Goal: Task Accomplishment & Management: Manage account settings

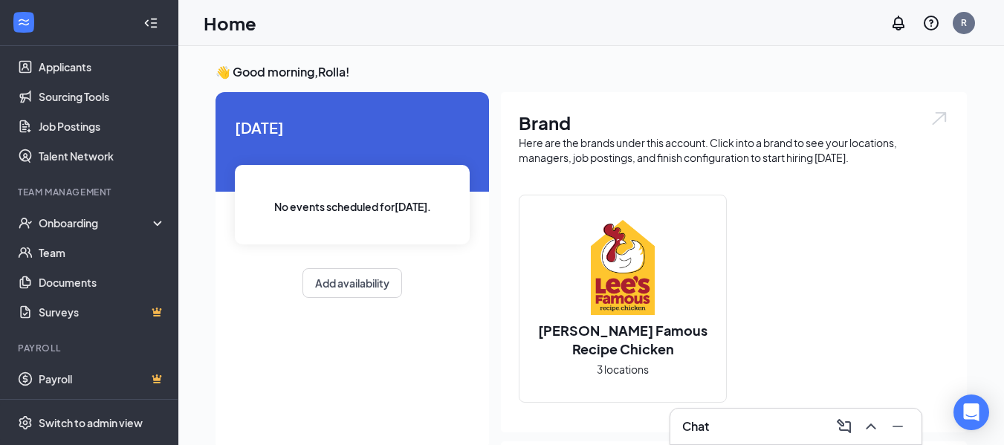
scroll to position [166, 0]
click at [90, 256] on link "Team" at bounding box center [102, 252] width 127 height 30
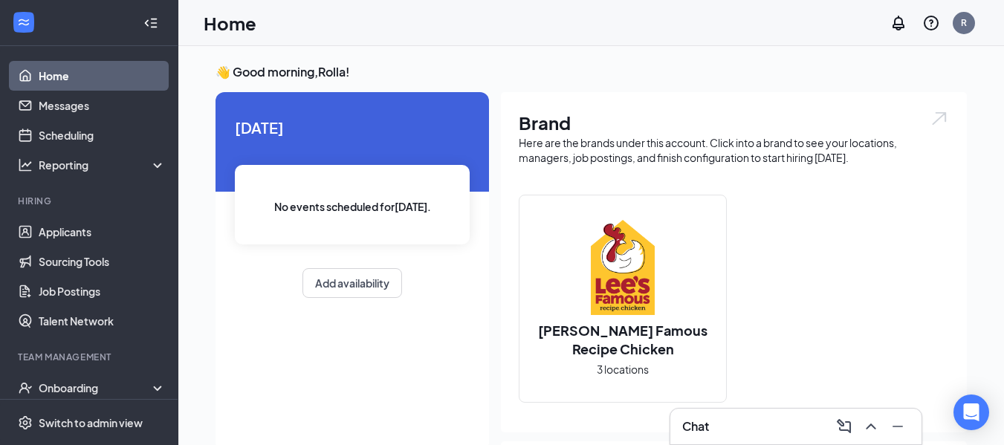
scroll to position [166, 0]
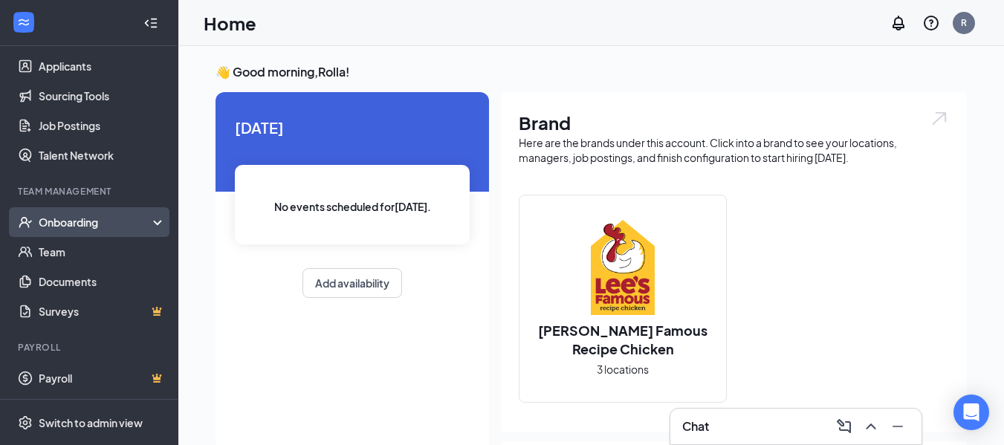
click at [155, 221] on div "Onboarding" at bounding box center [89, 222] width 178 height 30
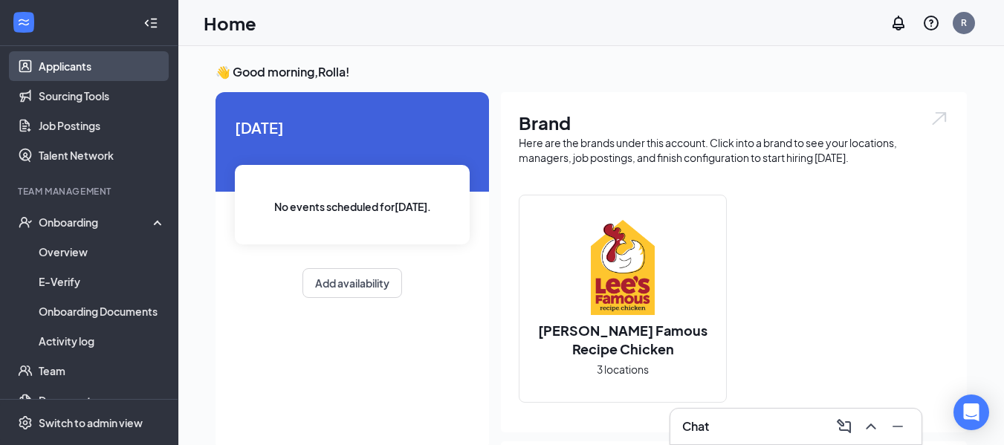
click at [83, 63] on link "Applicants" at bounding box center [102, 66] width 127 height 30
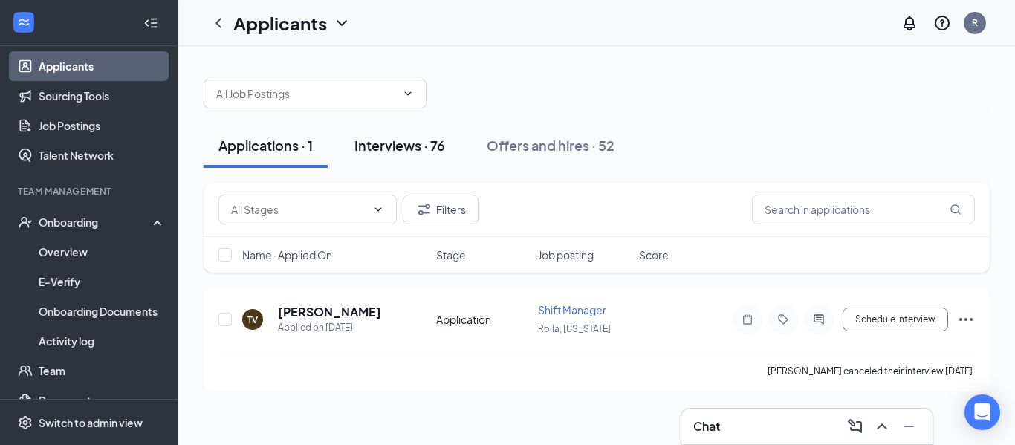
click at [386, 143] on div "Interviews · 76" at bounding box center [399, 145] width 91 height 19
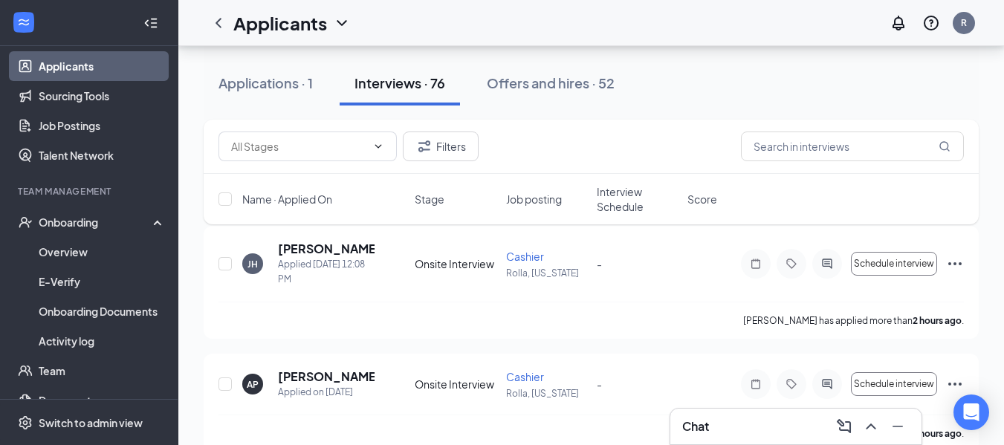
scroll to position [71, 0]
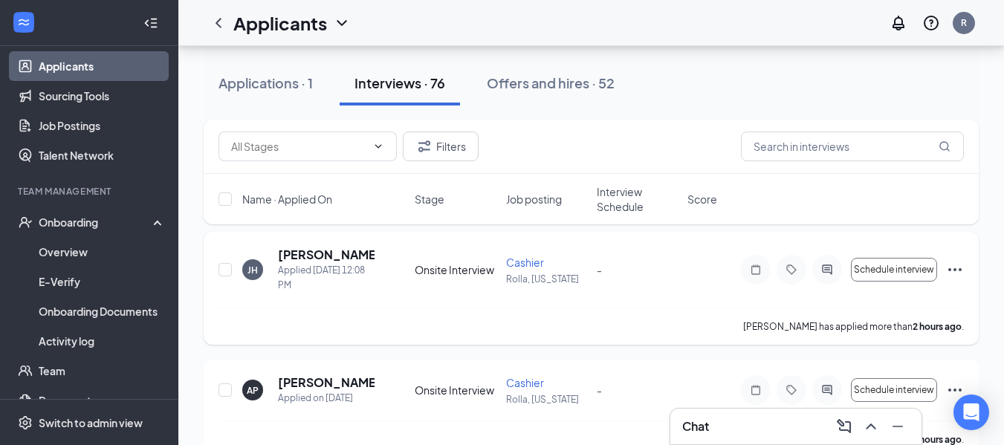
click at [526, 260] on span "Cashier" at bounding box center [525, 262] width 38 height 13
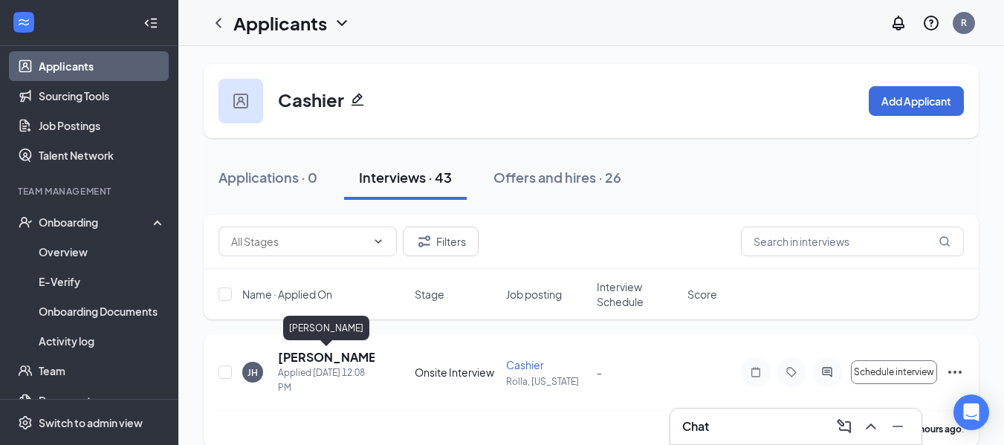
click at [329, 359] on h5 "[PERSON_NAME]" at bounding box center [326, 357] width 97 height 16
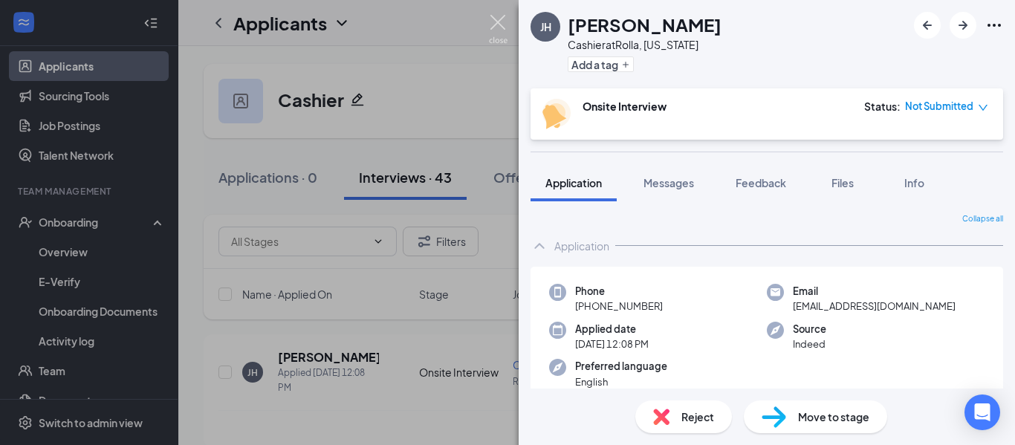
click at [501, 18] on img at bounding box center [498, 29] width 19 height 29
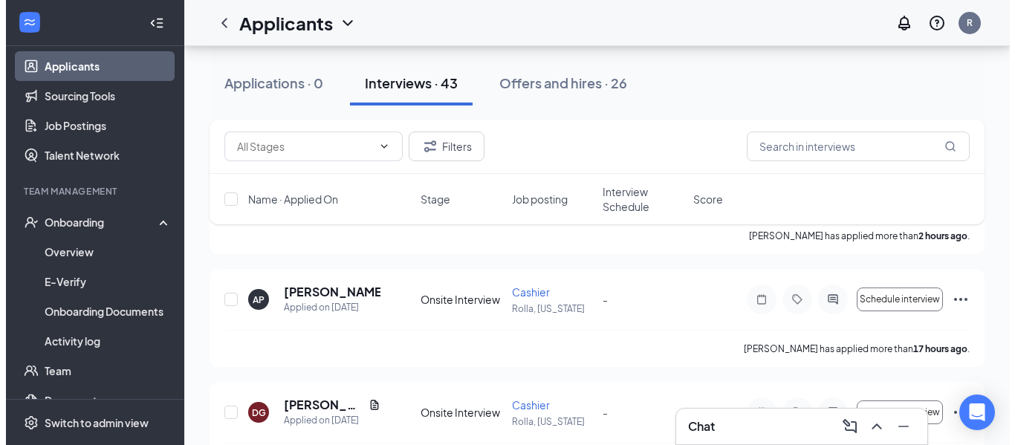
scroll to position [195, 0]
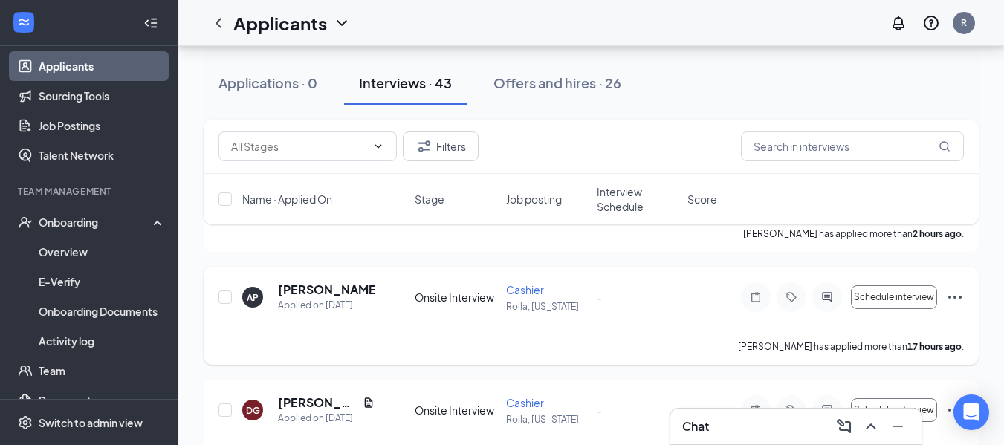
click at [517, 291] on span "Cashier" at bounding box center [525, 289] width 38 height 13
click at [295, 293] on h5 "[PERSON_NAME]" at bounding box center [326, 290] width 97 height 16
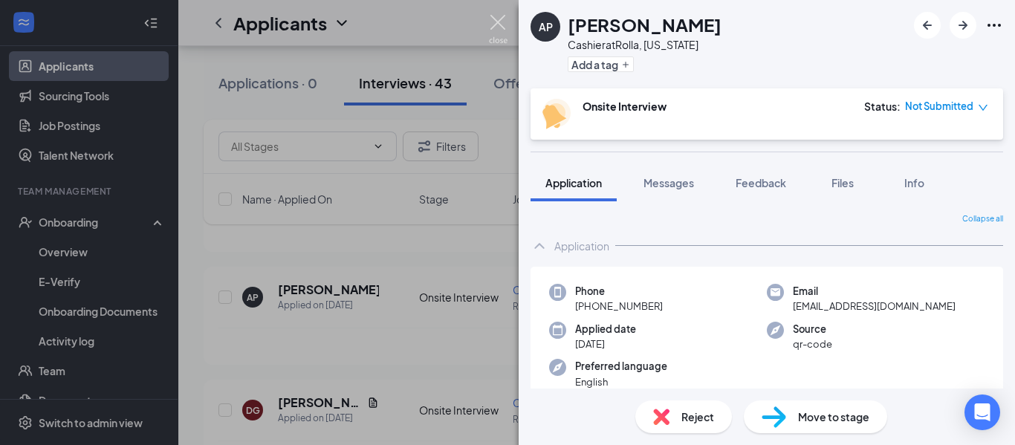
click at [498, 22] on img at bounding box center [498, 29] width 19 height 29
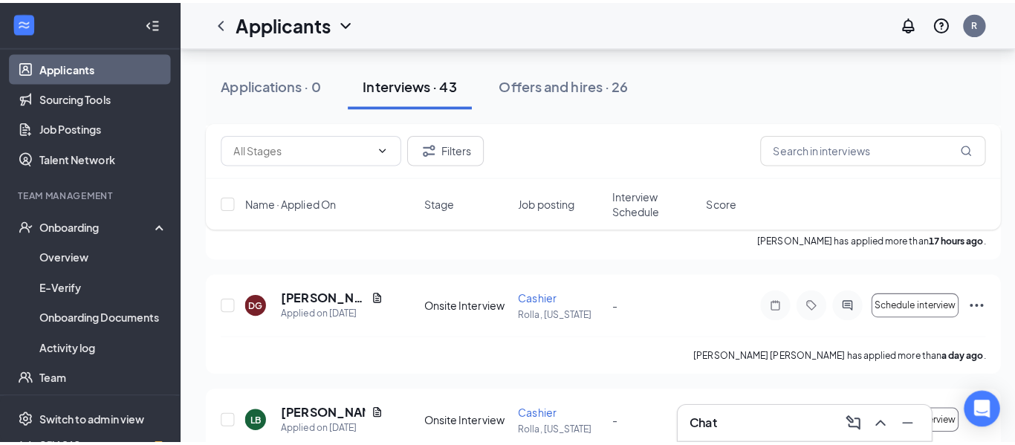
scroll to position [311, 0]
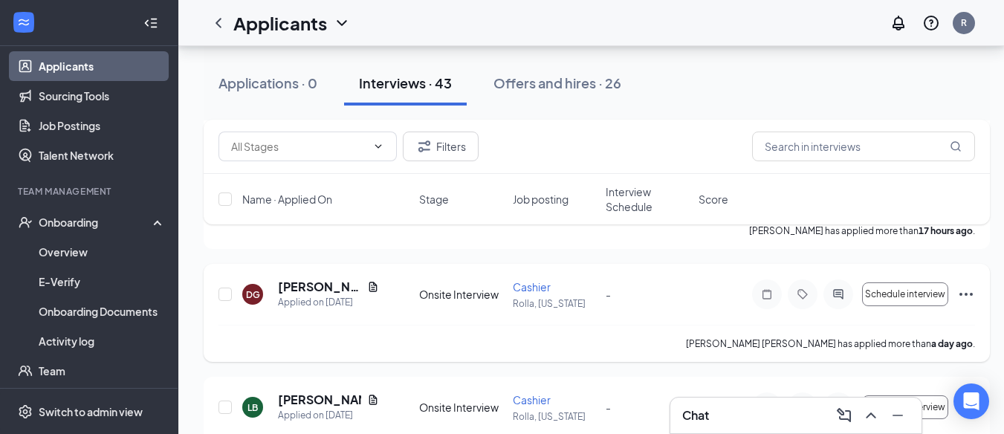
click at [521, 280] on span "Cashier" at bounding box center [532, 286] width 38 height 13
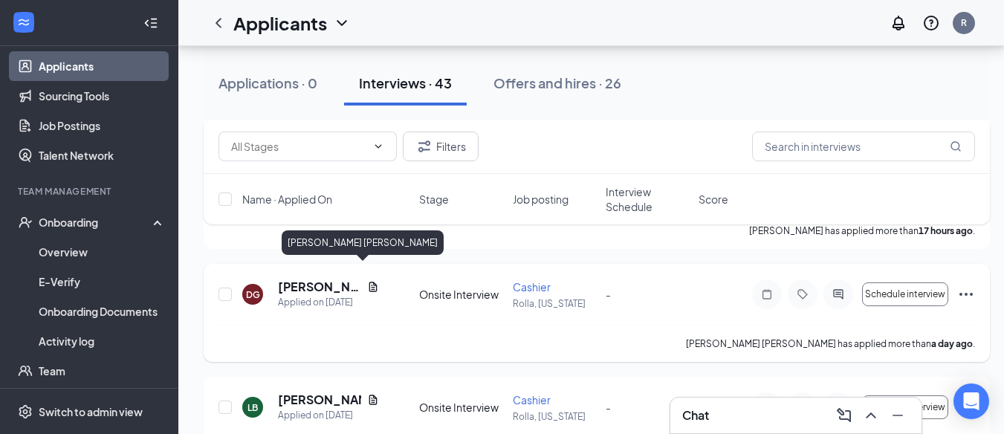
click at [321, 279] on h5 "[PERSON_NAME] [PERSON_NAME]" at bounding box center [319, 287] width 83 height 16
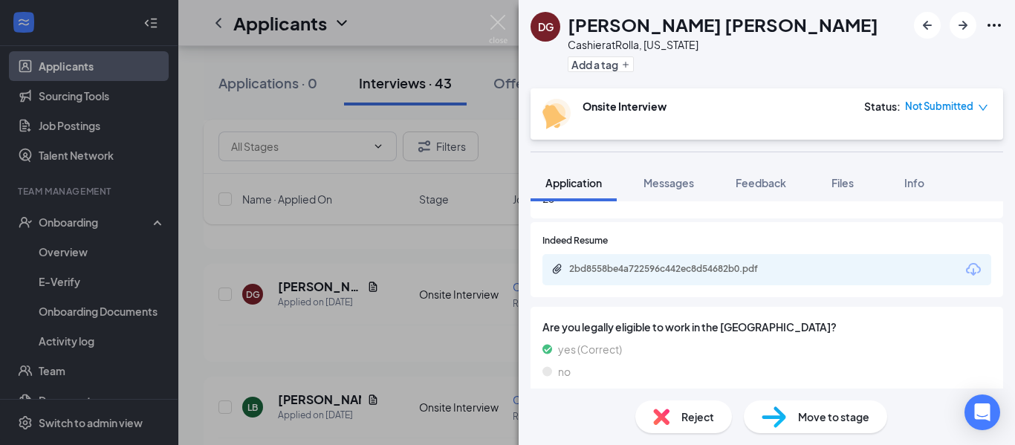
scroll to position [709, 0]
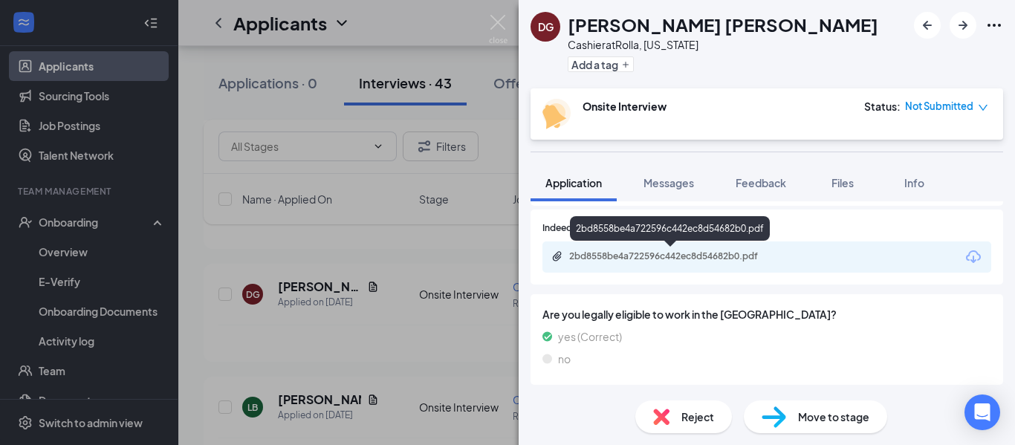
click at [708, 257] on div "2bd8558be4a722596c442ec8d54682b0.pdf" at bounding box center [673, 256] width 208 height 12
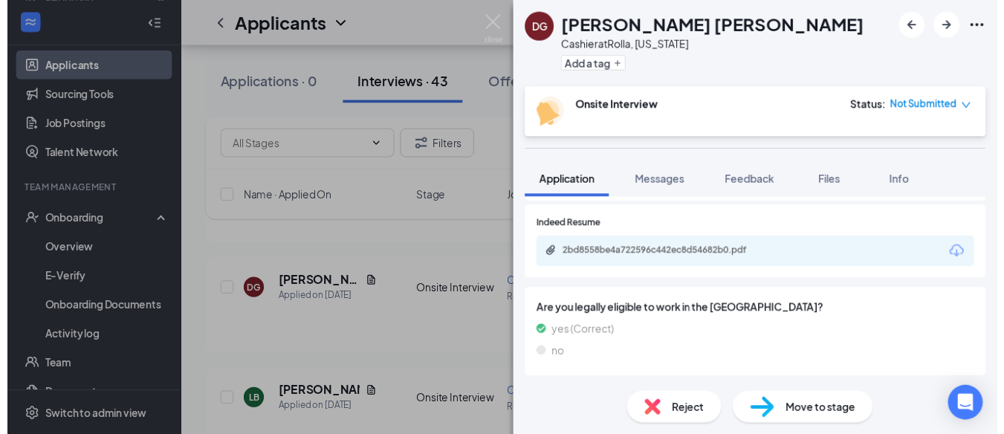
scroll to position [704, 0]
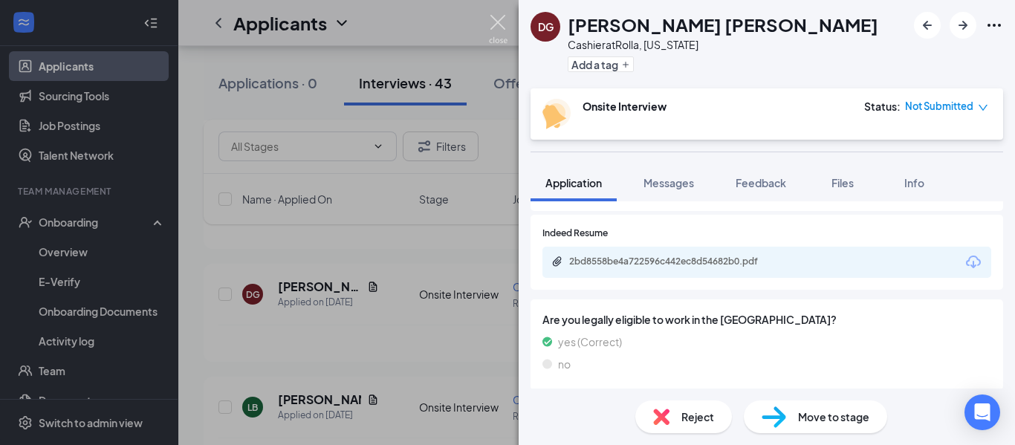
click at [496, 23] on img at bounding box center [498, 29] width 19 height 29
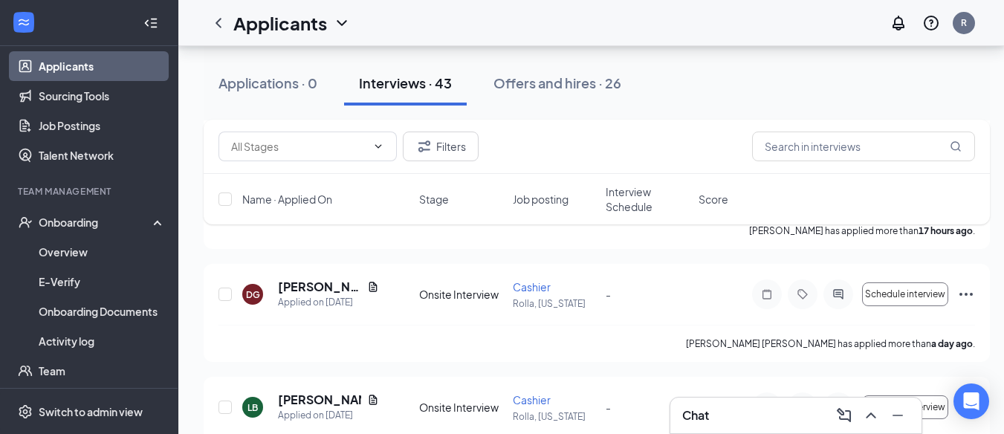
click at [751, 413] on div "Chat" at bounding box center [795, 416] width 227 height 24
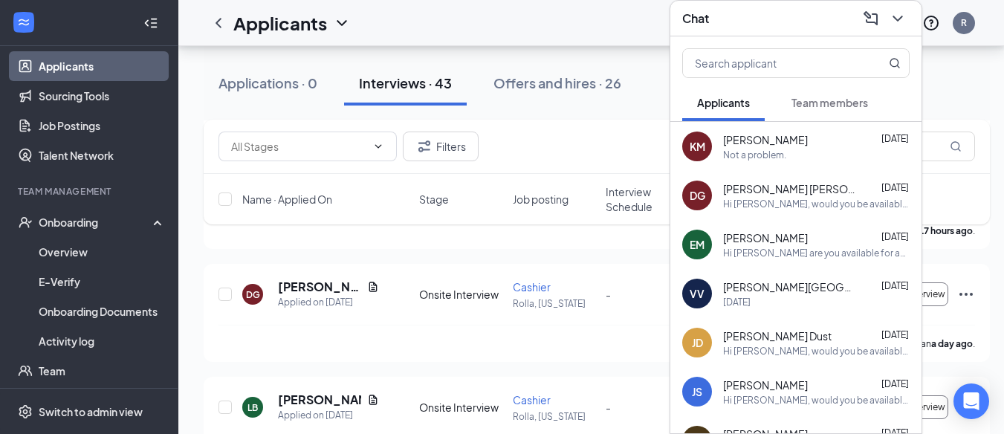
click at [829, 149] on div "Not a problem." at bounding box center [816, 155] width 187 height 13
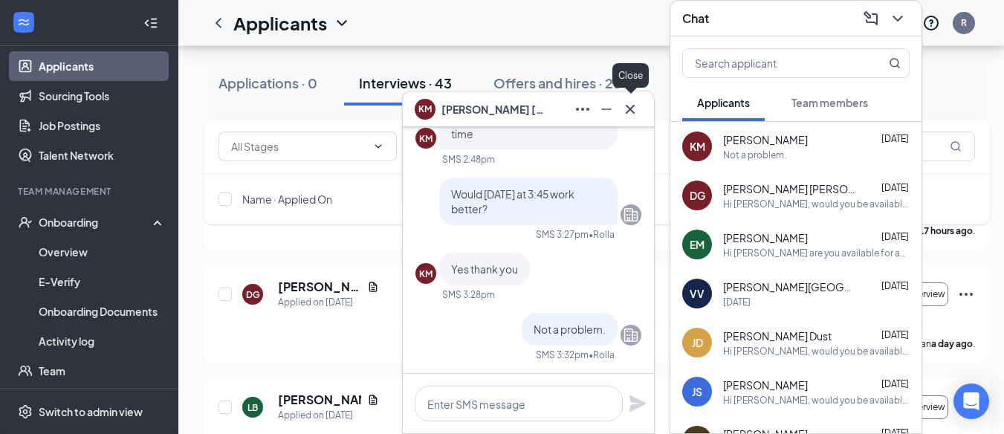
click at [632, 117] on icon "Cross" at bounding box center [630, 109] width 18 height 18
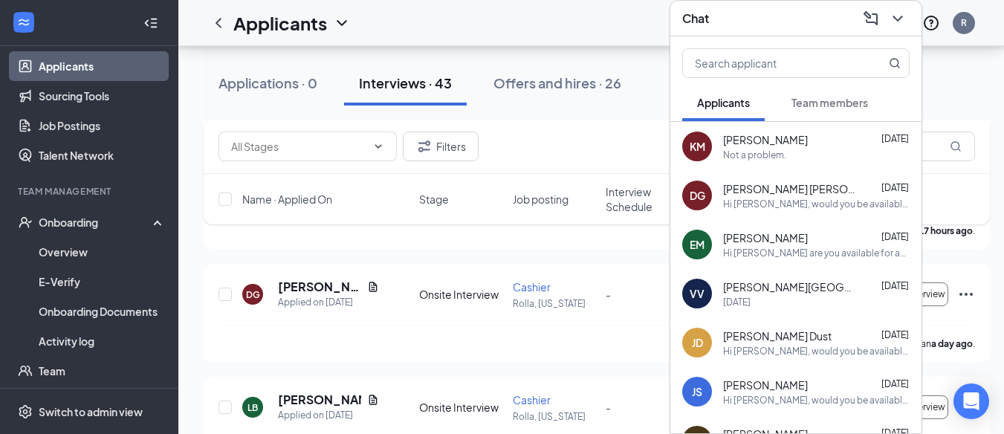
click at [894, 10] on icon "ChevronDown" at bounding box center [898, 19] width 18 height 18
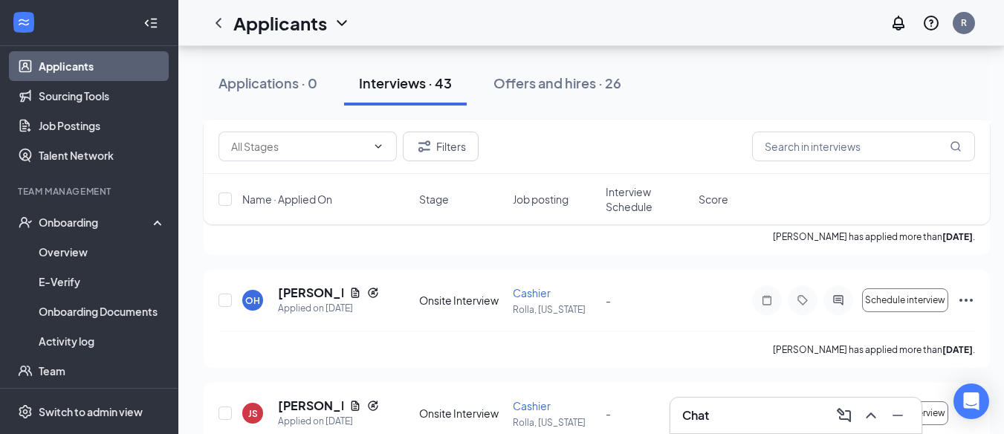
scroll to position [2968, 0]
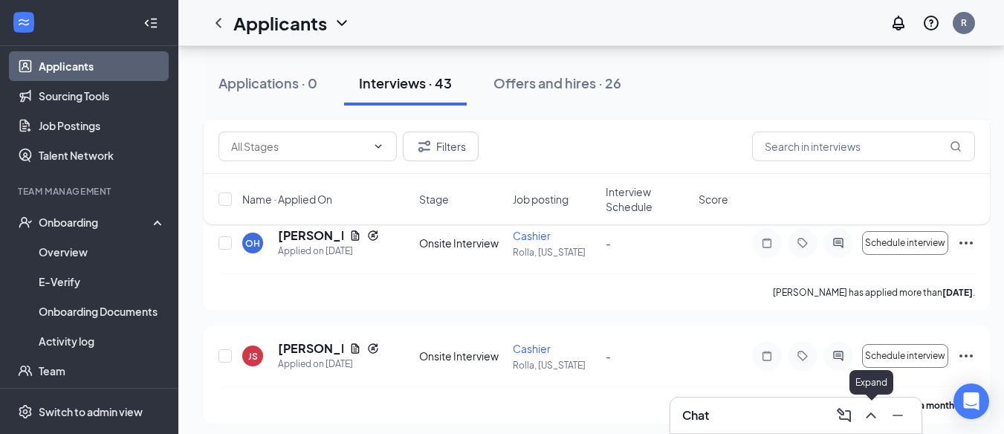
click at [867, 418] on icon "ChevronUp" at bounding box center [871, 415] width 10 height 6
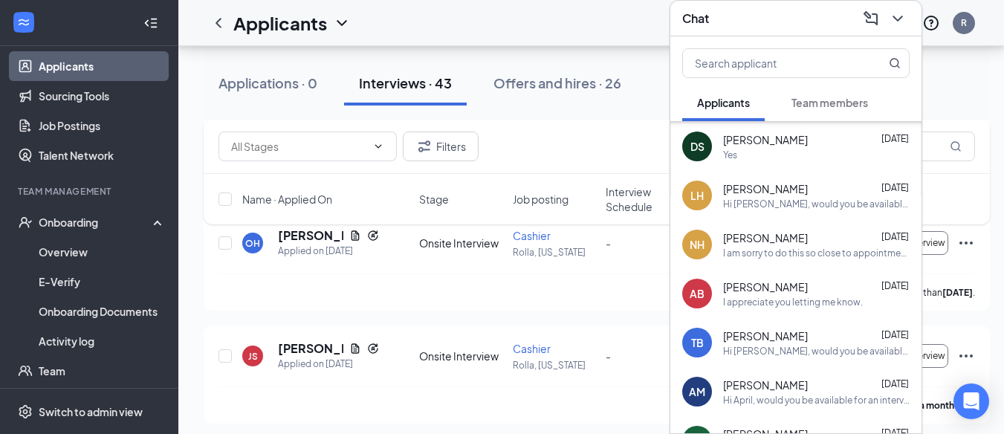
scroll to position [0, 0]
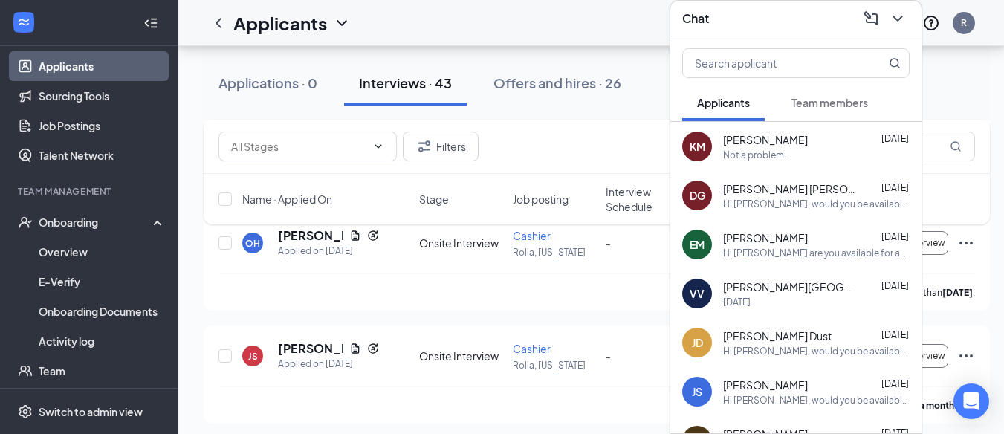
click at [893, 10] on icon "ChevronDown" at bounding box center [898, 19] width 18 height 18
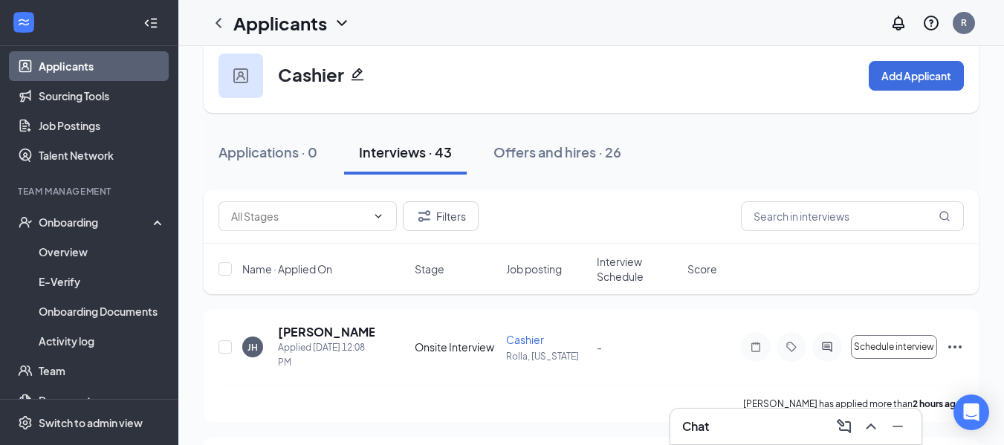
scroll to position [7, 0]
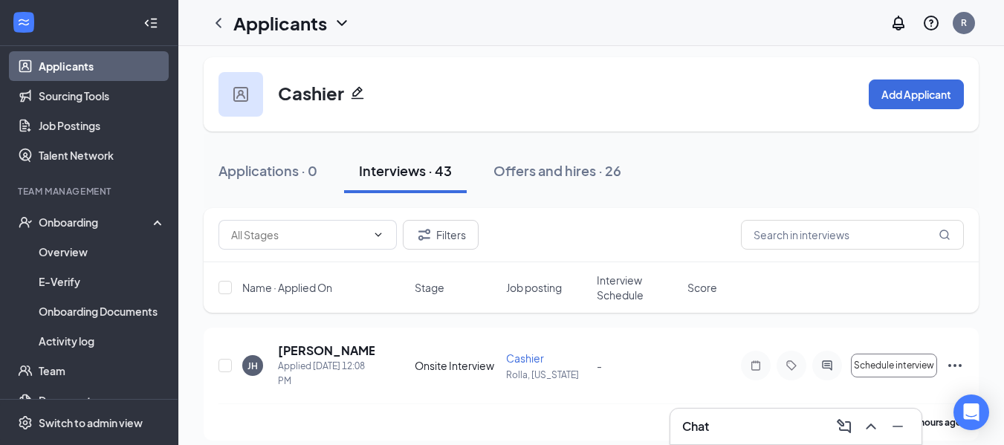
click at [337, 29] on icon "ChevronDown" at bounding box center [342, 23] width 18 height 18
click at [282, 72] on link "Applicants" at bounding box center [322, 64] width 161 height 15
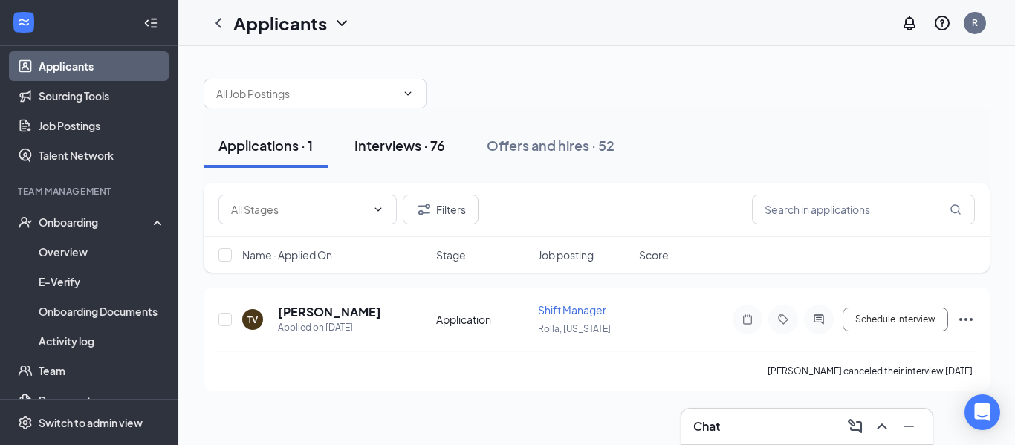
click at [401, 146] on div "Interviews · 76" at bounding box center [399, 145] width 91 height 19
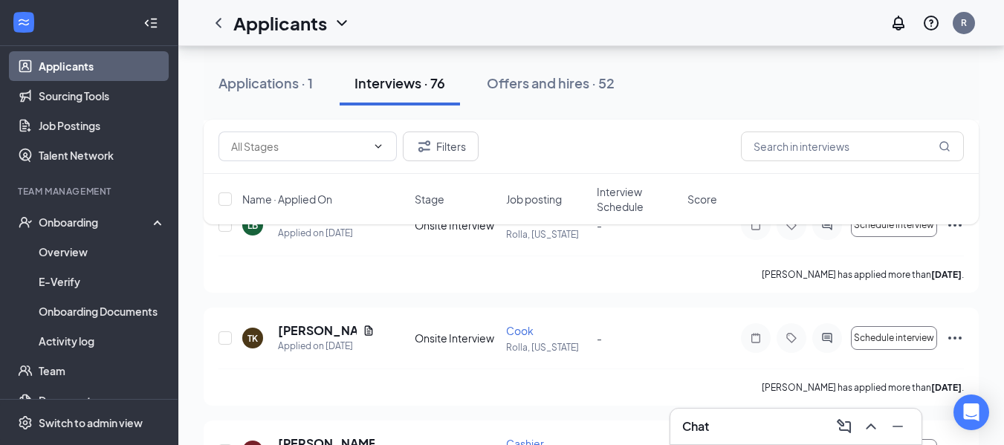
scroll to position [871, 0]
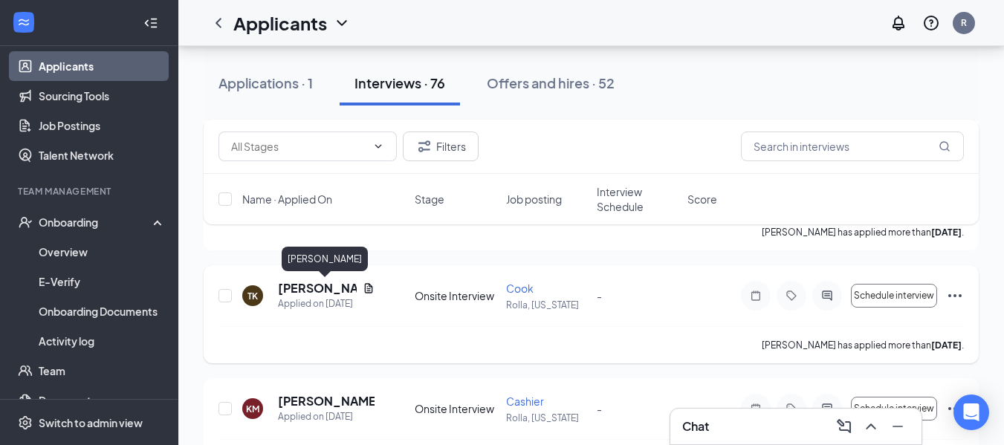
click at [306, 287] on h5 "[PERSON_NAME]" at bounding box center [317, 288] width 79 height 16
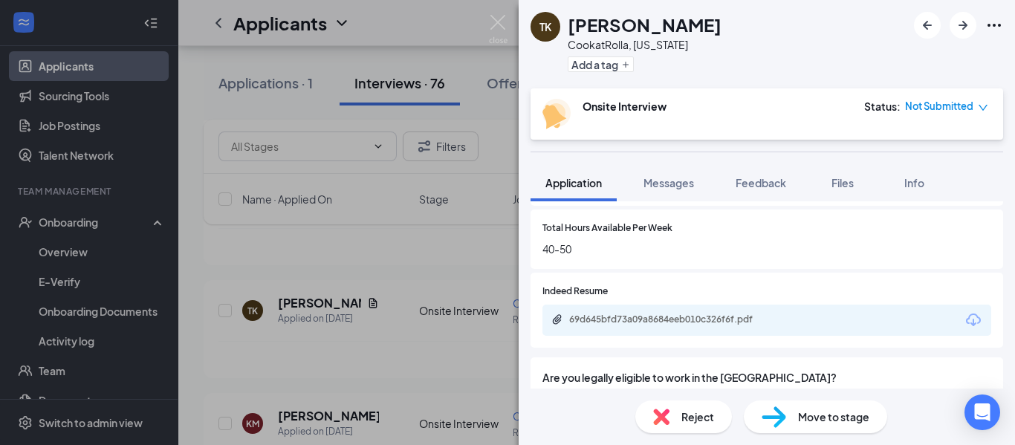
scroll to position [664, 0]
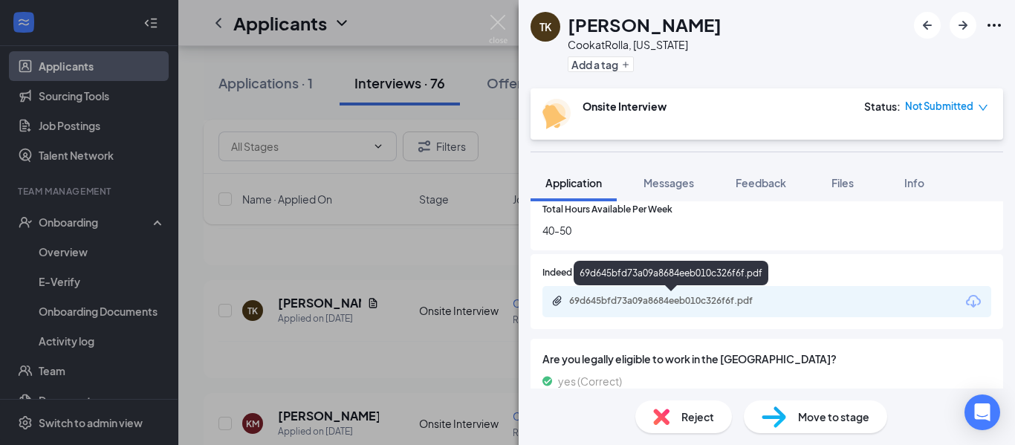
click at [708, 304] on div "69d645bfd73a09a8684eeb010c326f6f.pdf" at bounding box center [673, 301] width 208 height 12
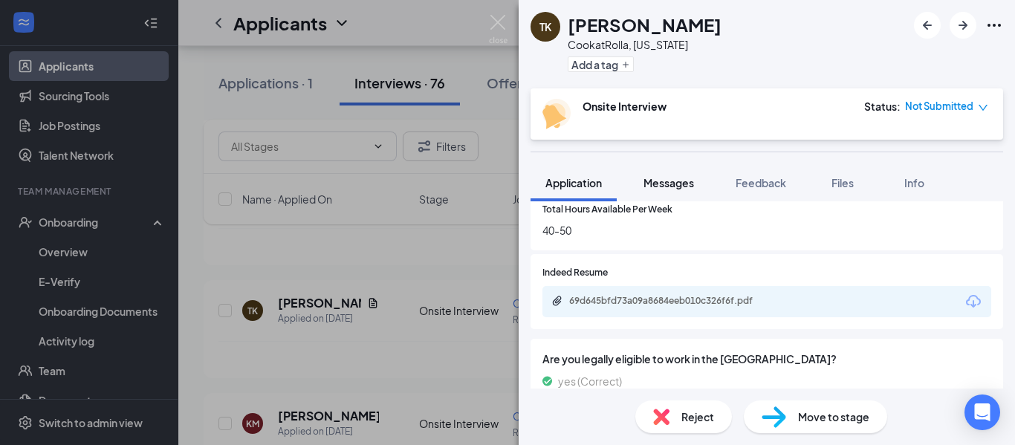
click at [681, 187] on span "Messages" at bounding box center [669, 182] width 51 height 13
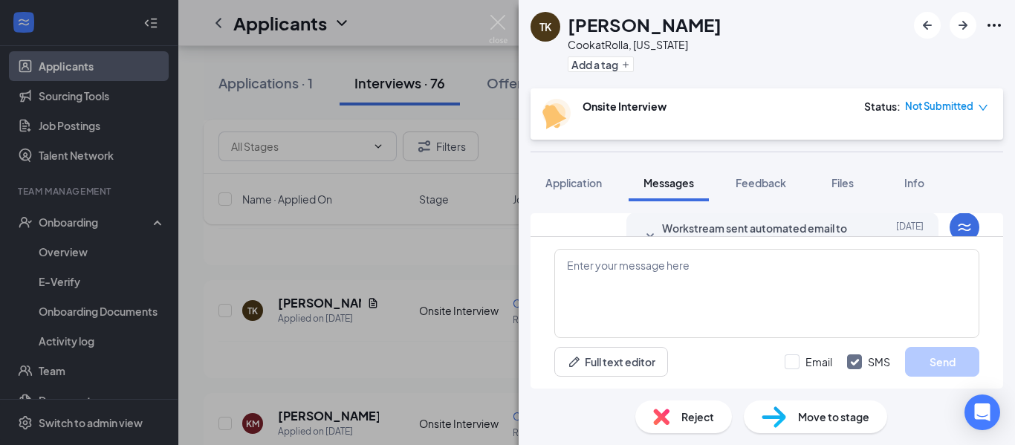
scroll to position [115, 0]
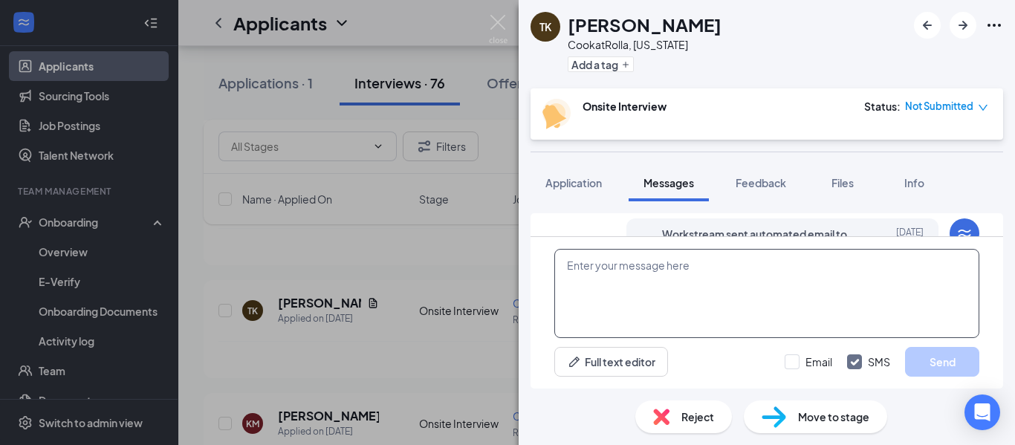
click at [772, 301] on textarea at bounding box center [766, 293] width 425 height 89
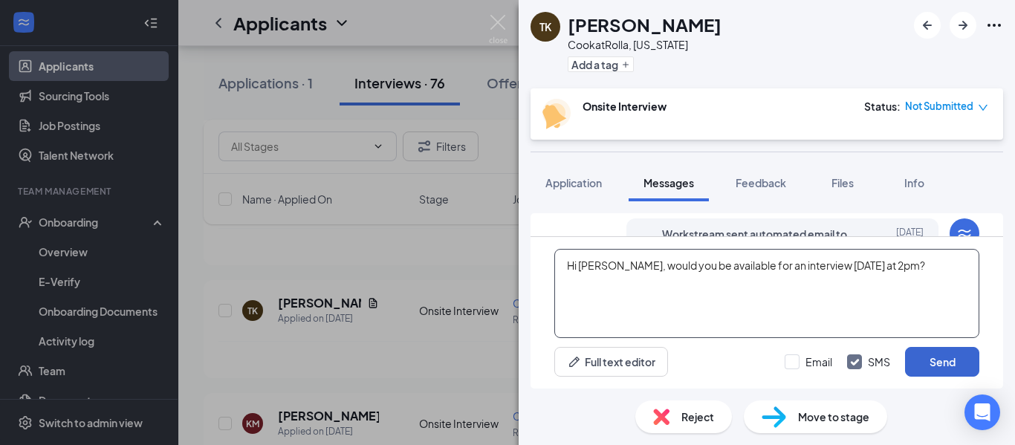
type textarea "Hi [PERSON_NAME], would you be available for an interview [DATE] at 2pm?"
click at [941, 362] on button "Send" at bounding box center [942, 362] width 74 height 30
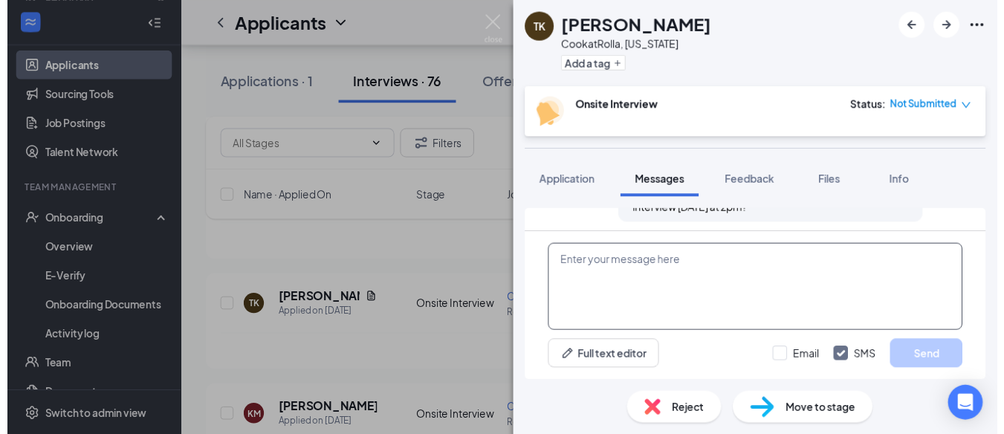
scroll to position [509, 0]
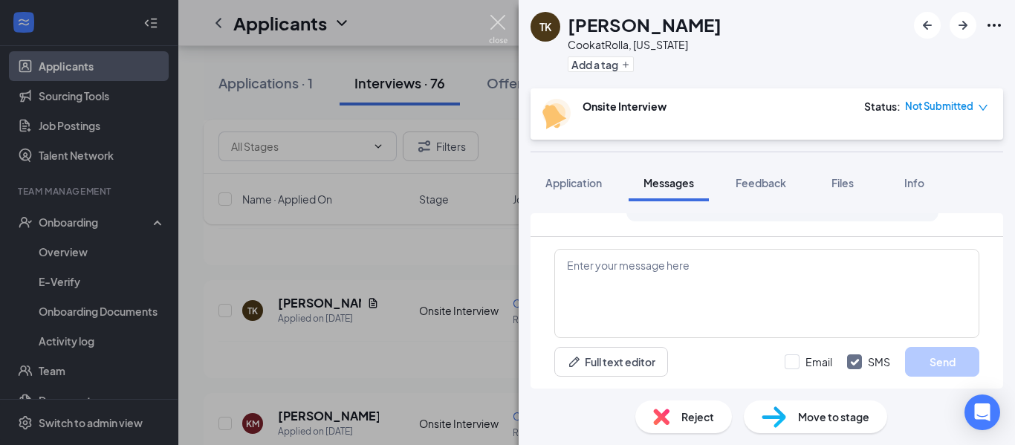
click at [502, 27] on img at bounding box center [498, 29] width 19 height 29
